Goal: Task Accomplishment & Management: Use online tool/utility

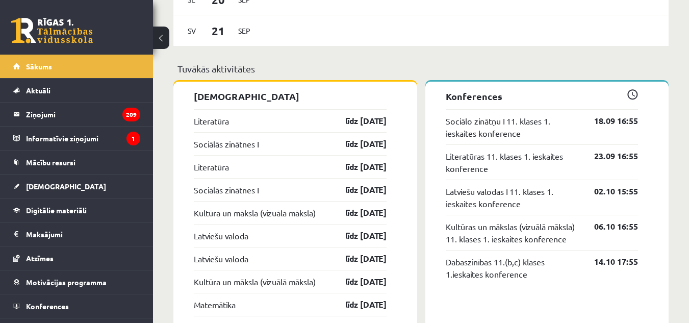
scroll to position [918, 0]
click at [365, 123] on link "līdz [DATE]" at bounding box center [356, 120] width 59 height 12
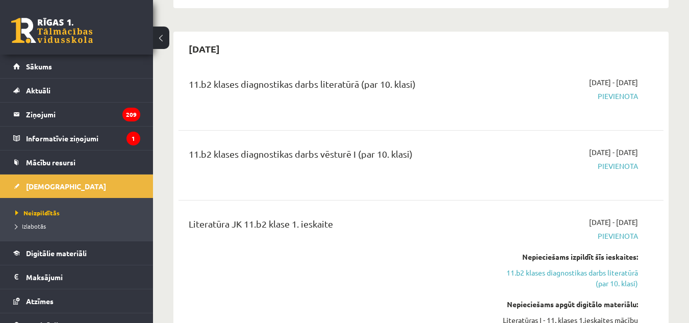
scroll to position [153, 0]
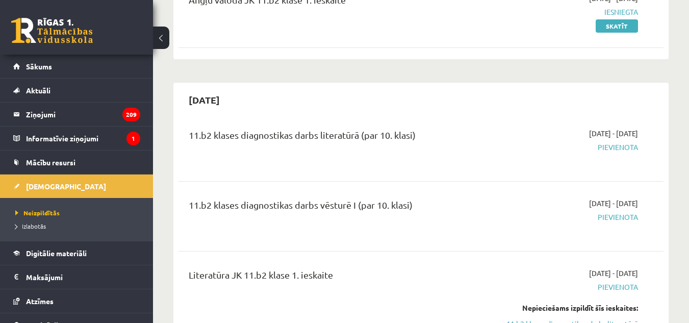
click at [619, 148] on span "Pievienota" at bounding box center [568, 147] width 140 height 11
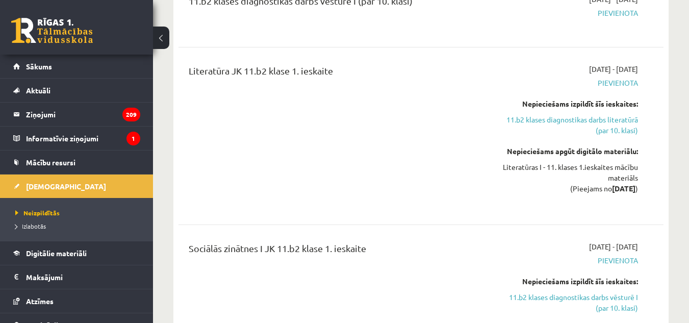
scroll to position [255, 0]
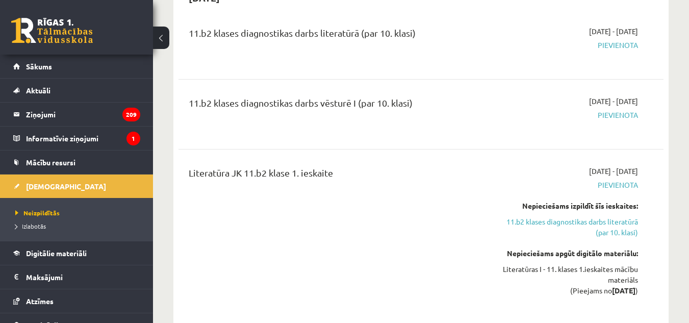
click at [610, 116] on span "Pievienota" at bounding box center [568, 115] width 140 height 11
click at [607, 112] on span "Pievienota" at bounding box center [568, 115] width 140 height 11
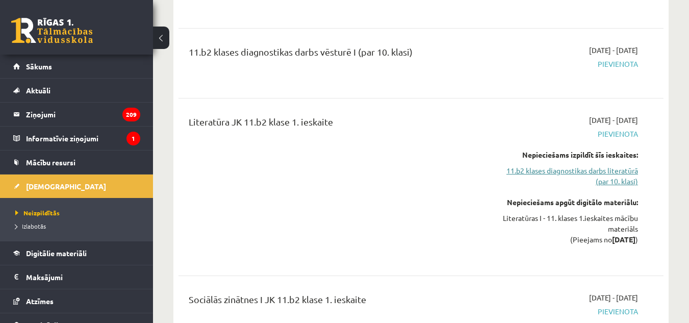
click at [595, 181] on link "11.b2 klases diagnostikas darbs literatūrā (par 10. klasi)" at bounding box center [568, 175] width 140 height 21
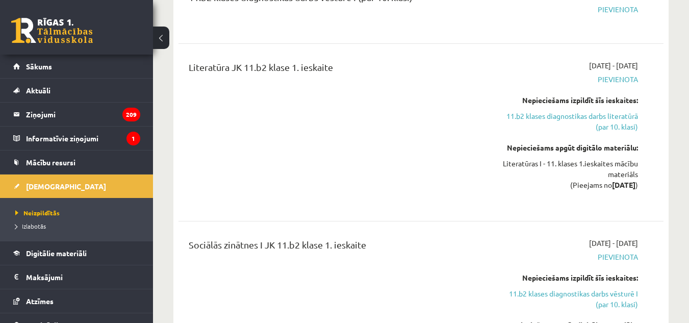
scroll to position [373, 0]
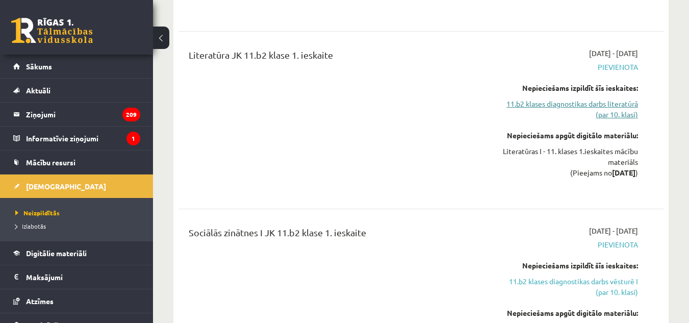
click at [610, 108] on link "11.b2 klases diagnostikas darbs literatūrā (par 10. klasi)" at bounding box center [568, 108] width 140 height 21
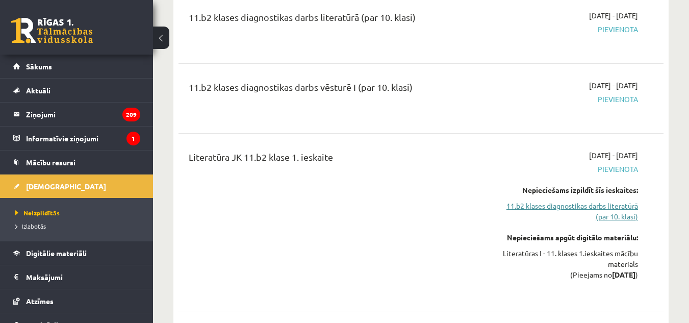
drag, startPoint x: 597, startPoint y: 201, endPoint x: 597, endPoint y: 207, distance: 5.6
click at [597, 202] on link "11.b2 klases diagnostikas darbs literatūrā (par 10. klasi)" at bounding box center [568, 210] width 140 height 21
click at [597, 208] on link "11.b2 klases diagnostikas darbs literatūrā (par 10. klasi)" at bounding box center [568, 210] width 140 height 21
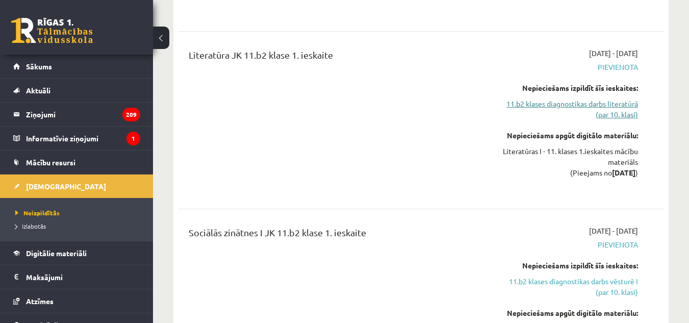
scroll to position [526, 0]
